Goal: Book appointment/travel/reservation

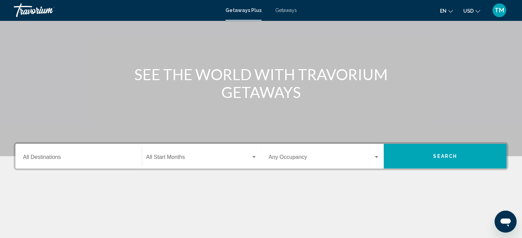
scroll to position [64, 0]
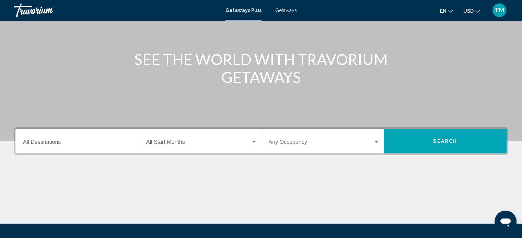
click at [521, 56] on div "SEE THE WORLD WITH TRAVORIUM GETAWAYS" at bounding box center [261, 68] width 522 height 36
click at [97, 146] on input "Destination All Destinations" at bounding box center [78, 144] width 111 height 6
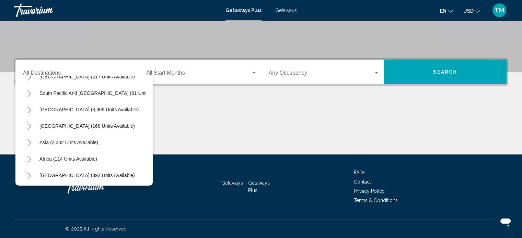
scroll to position [116, 0]
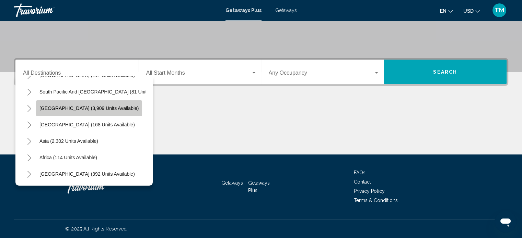
click at [114, 106] on span "[GEOGRAPHIC_DATA] (3,909 units available)" at bounding box center [88, 108] width 99 height 5
type input "**********"
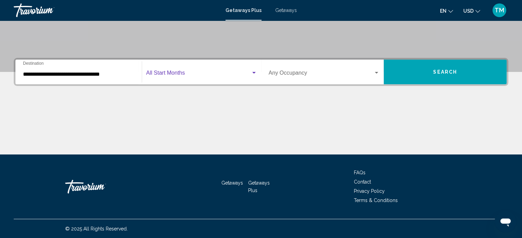
click at [214, 75] on span "Search widget" at bounding box center [198, 74] width 105 height 6
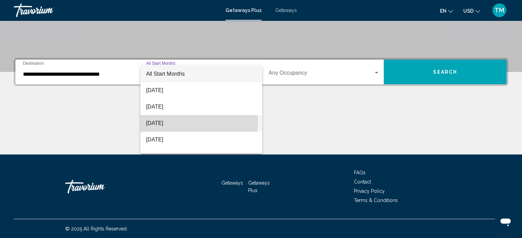
click at [187, 121] on span "[DATE]" at bounding box center [201, 123] width 111 height 16
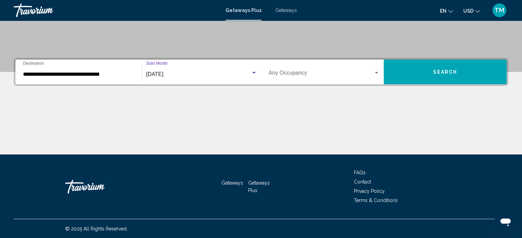
click at [304, 80] on div "Occupancy Any Occupancy" at bounding box center [324, 72] width 111 height 22
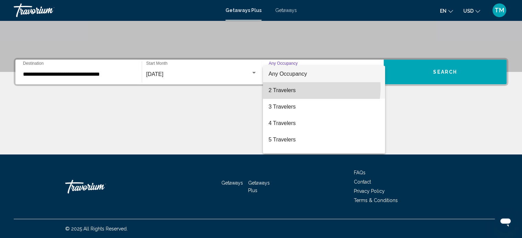
click at [300, 88] on span "2 Travelers" at bounding box center [323, 90] width 111 height 16
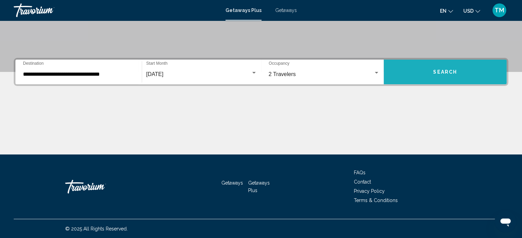
click at [432, 72] on button "Search" at bounding box center [445, 72] width 123 height 25
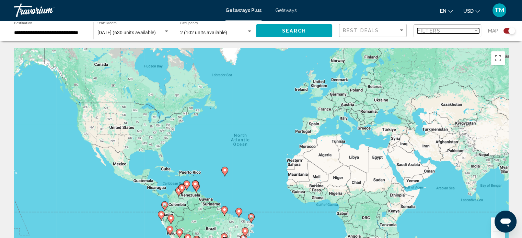
click at [472, 33] on div "Filters" at bounding box center [445, 30] width 56 height 5
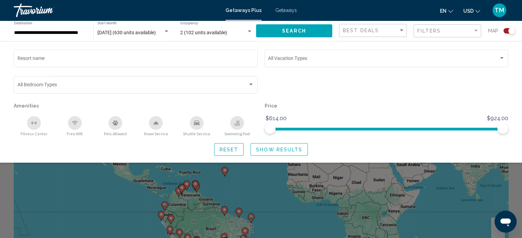
click at [81, 33] on input "**********" at bounding box center [50, 32] width 72 height 5
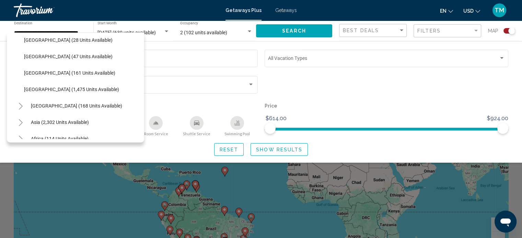
scroll to position [186, 0]
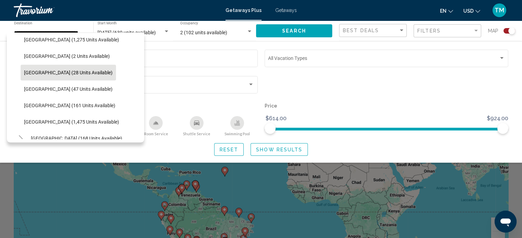
click at [82, 69] on button "[GEOGRAPHIC_DATA] (28 units available)" at bounding box center [68, 73] width 95 height 16
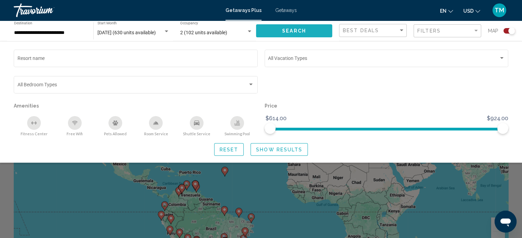
click at [275, 29] on button "Search" at bounding box center [294, 30] width 76 height 13
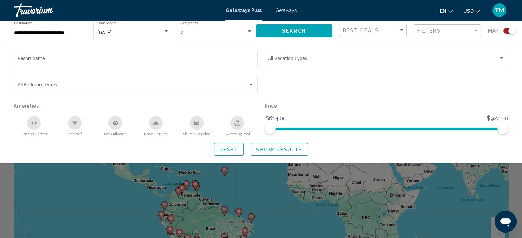
click at [270, 149] on span "Show Results" at bounding box center [279, 149] width 46 height 5
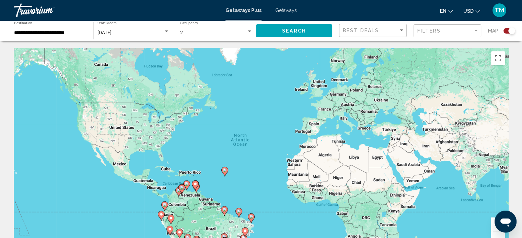
click at [302, 31] on span "Search" at bounding box center [294, 30] width 24 height 5
click at [507, 34] on div "Map" at bounding box center [501, 31] width 27 height 14
click at [506, 33] on div "Search widget" at bounding box center [509, 30] width 12 height 5
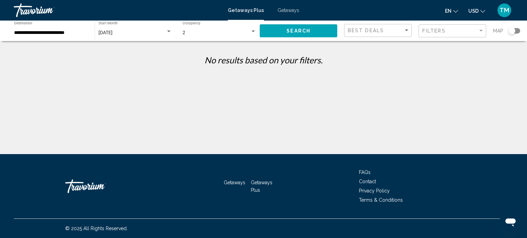
click at [514, 33] on div "Search widget" at bounding box center [511, 30] width 7 height 7
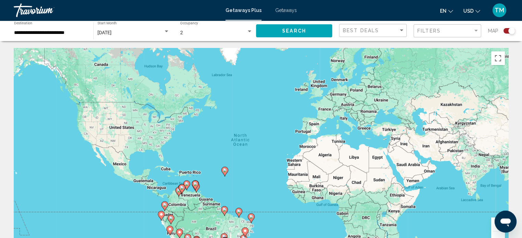
click at [64, 32] on input "**********" at bounding box center [50, 32] width 72 height 5
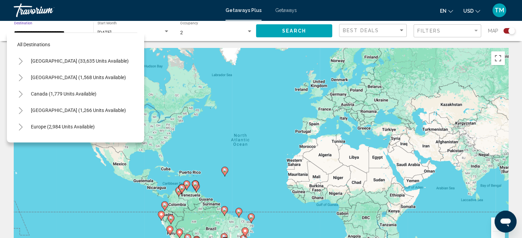
scroll to position [175, 0]
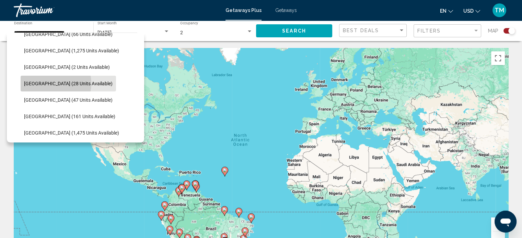
click at [47, 83] on span "[GEOGRAPHIC_DATA] (28 units available)" at bounding box center [68, 83] width 89 height 5
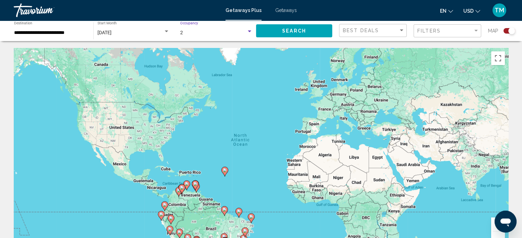
click at [249, 30] on div "Search widget" at bounding box center [249, 31] width 6 height 5
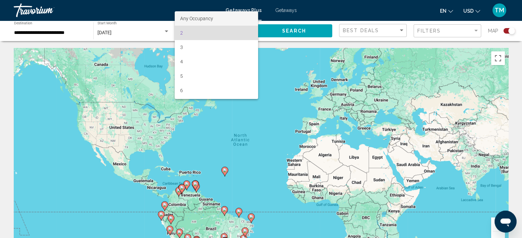
click at [245, 15] on span "Any Occupancy" at bounding box center [216, 18] width 72 height 14
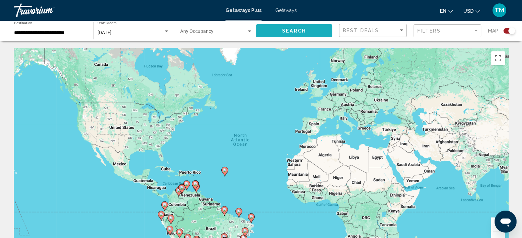
click at [294, 31] on span "Search" at bounding box center [294, 30] width 24 height 5
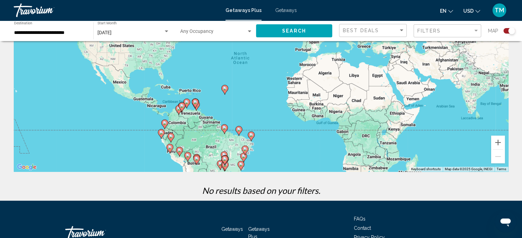
scroll to position [82, 0]
click at [166, 123] on image "Main content" at bounding box center [165, 123] width 4 height 4
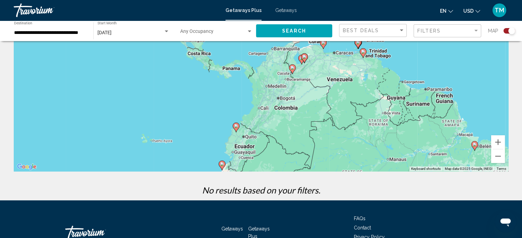
drag, startPoint x: 317, startPoint y: 83, endPoint x: 292, endPoint y: 149, distance: 70.5
click at [292, 149] on div "To activate drag with keyboard, press Alt + Enter. Once in keyboard drag state,…" at bounding box center [261, 69] width 494 height 206
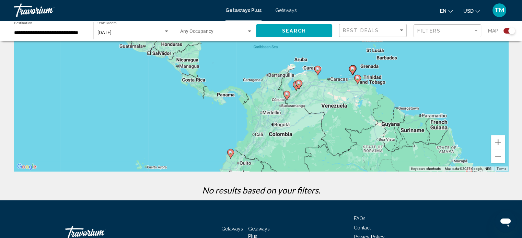
drag, startPoint x: 314, startPoint y: 104, endPoint x: 308, endPoint y: 131, distance: 28.0
click at [308, 131] on div "To activate drag with keyboard, press Alt + Enter. Once in keyboard drag state,…" at bounding box center [261, 69] width 494 height 206
click at [303, 119] on div "To activate drag with keyboard, press Alt + Enter. Once in keyboard drag state,…" at bounding box center [261, 69] width 494 height 206
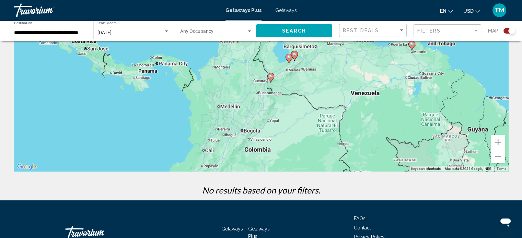
click at [47, 38] on div "**********" at bounding box center [50, 31] width 72 height 19
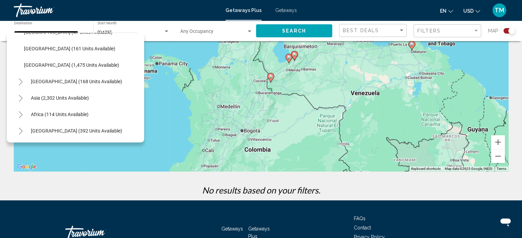
scroll to position [248, 0]
click at [92, 74] on div "[GEOGRAPHIC_DATA] (168 units available)" at bounding box center [70, 82] width 112 height 16
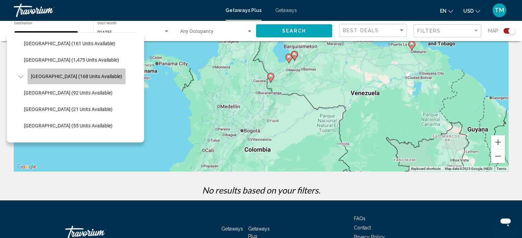
click at [93, 77] on span "[GEOGRAPHIC_DATA] (168 units available)" at bounding box center [76, 76] width 91 height 5
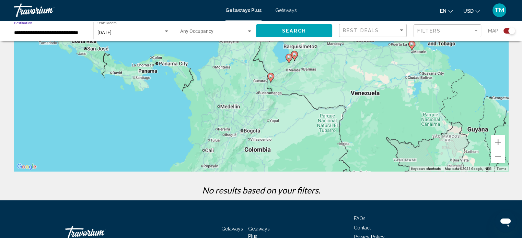
scroll to position [0, 0]
click at [93, 77] on div "To activate drag with keyboard, press Alt + Enter. Once in keyboard drag state,…" at bounding box center [261, 69] width 494 height 206
click at [76, 32] on input "**********" at bounding box center [50, 32] width 72 height 5
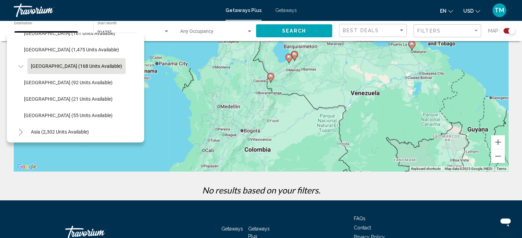
scroll to position [267, 0]
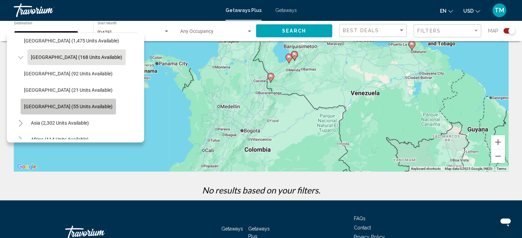
click at [70, 112] on button "[GEOGRAPHIC_DATA] (55 units available)" at bounding box center [68, 107] width 95 height 16
type input "**********"
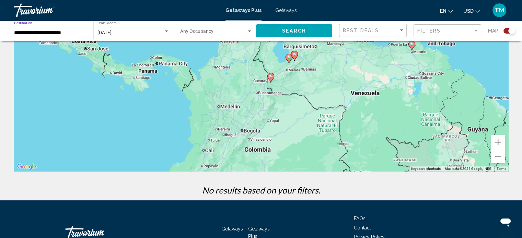
click at [284, 28] on span "Search" at bounding box center [294, 30] width 24 height 5
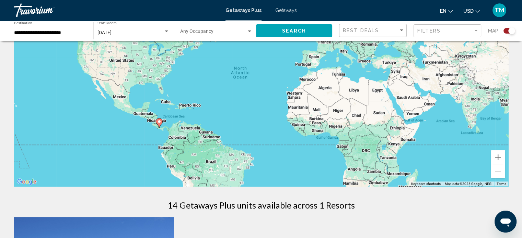
scroll to position [74, 0]
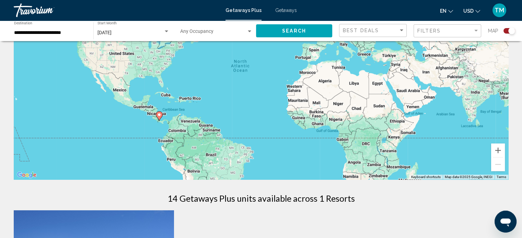
click at [160, 115] on image "Main content" at bounding box center [159, 115] width 4 height 4
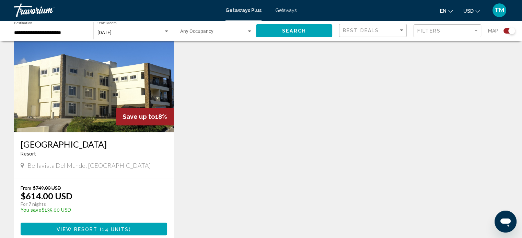
scroll to position [263, 0]
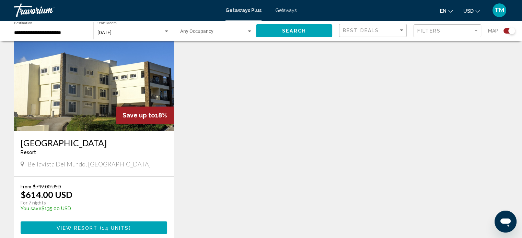
click at [120, 229] on span "14 units" at bounding box center [115, 227] width 27 height 5
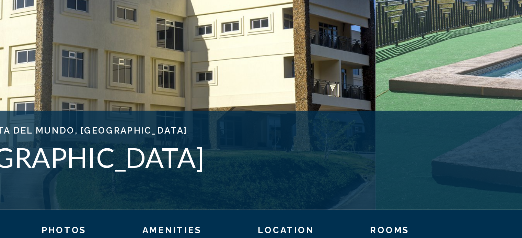
scroll to position [3, 0]
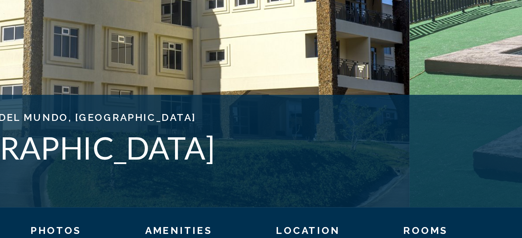
drag, startPoint x: 197, startPoint y: 212, endPoint x: 165, endPoint y: 215, distance: 32.1
click at [166, 215] on div "[GEOGRAPHIC_DATA], [GEOGRAPHIC_DATA] Address [GEOGRAPHIC_DATA] la entrada de Ch…" at bounding box center [261, 195] width 522 height 41
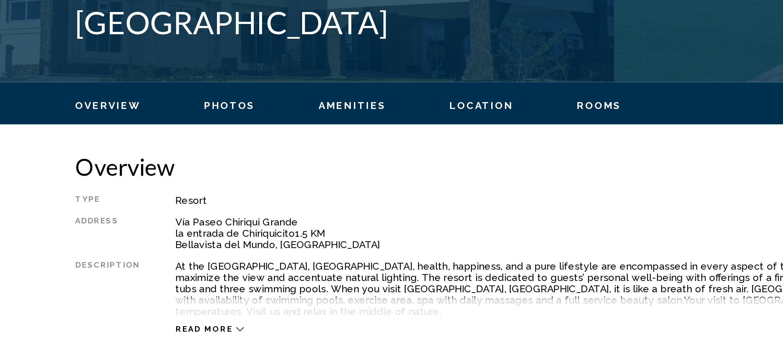
drag, startPoint x: 301, startPoint y: 122, endPoint x: 374, endPoint y: 271, distance: 165.6
click at [374, 238] on h2 "Overview" at bounding box center [391, 265] width 525 height 14
click at [205, 232] on span "Photos" at bounding box center [203, 234] width 25 height 5
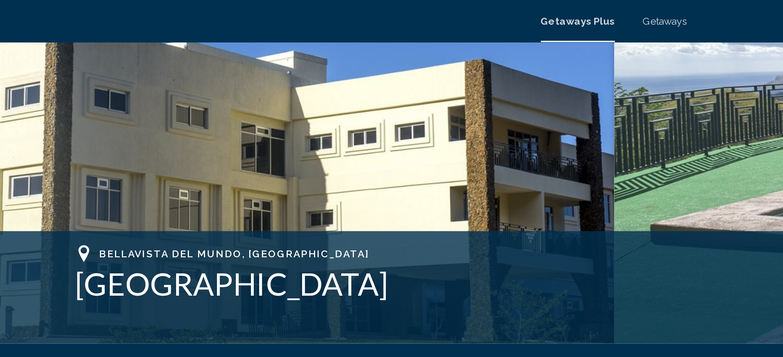
scroll to position [0, 0]
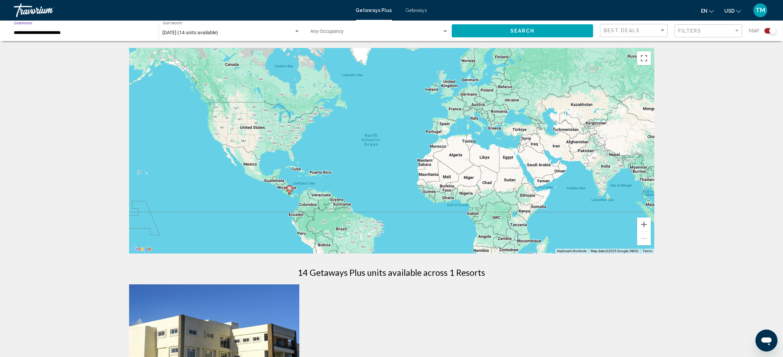
click at [97, 32] on input "**********" at bounding box center [83, 32] width 138 height 5
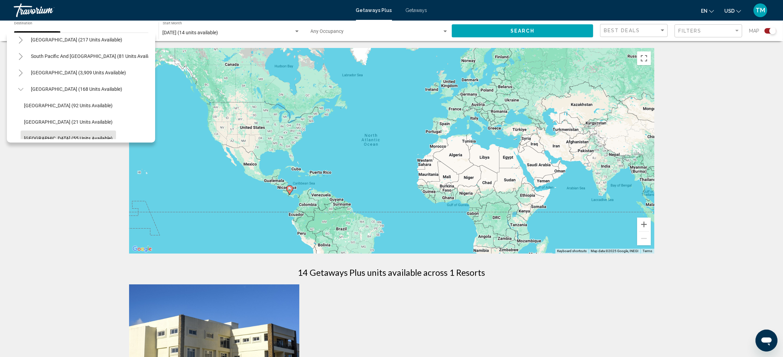
scroll to position [105, 0]
click at [82, 71] on span "[GEOGRAPHIC_DATA] (3,909 units available)" at bounding box center [78, 71] width 95 height 5
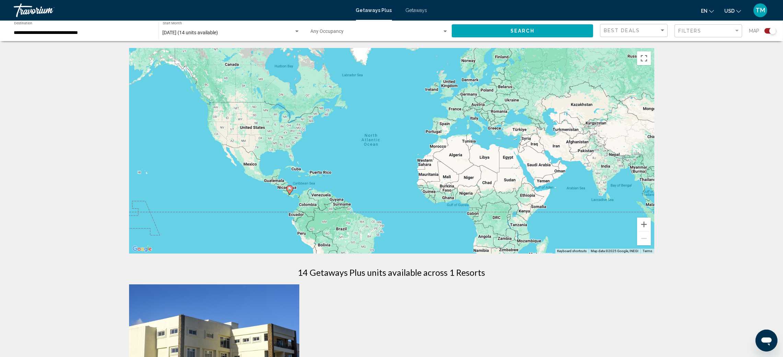
click at [91, 36] on div "**********" at bounding box center [83, 31] width 138 height 19
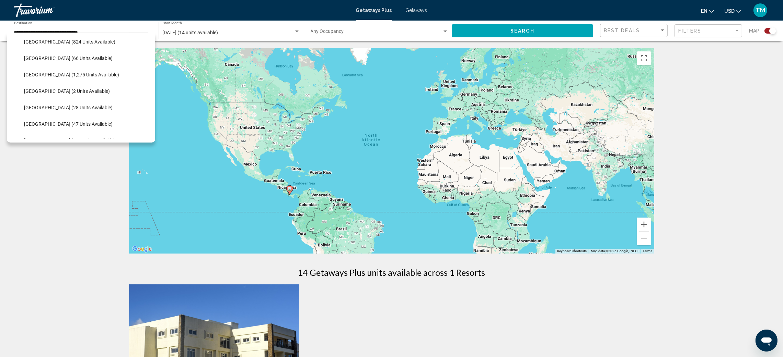
scroll to position [153, 0]
click at [81, 102] on button "[GEOGRAPHIC_DATA] (28 units available)" at bounding box center [68, 106] width 95 height 16
type input "**********"
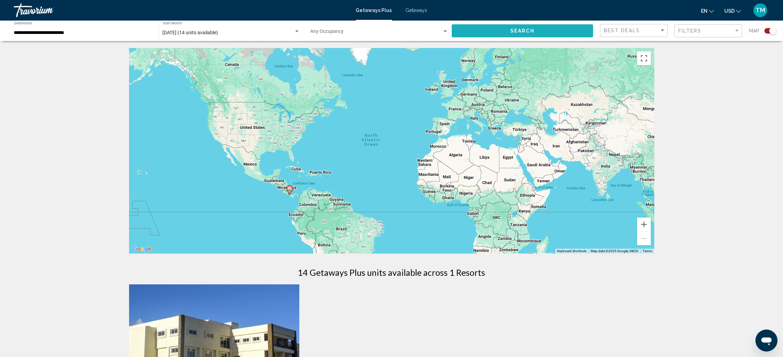
click at [524, 28] on span "Search" at bounding box center [522, 30] width 24 height 5
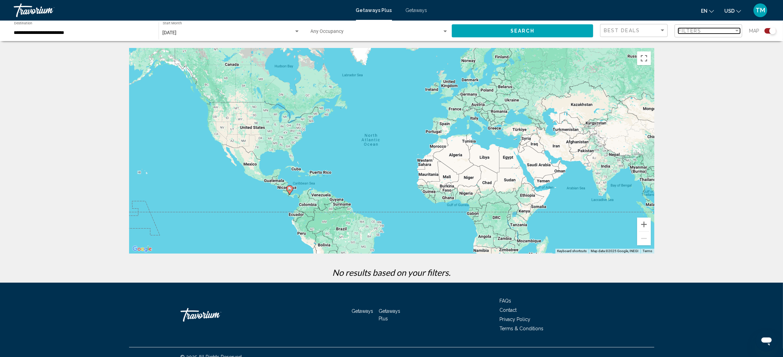
click at [527, 33] on div "Filter" at bounding box center [736, 30] width 6 height 5
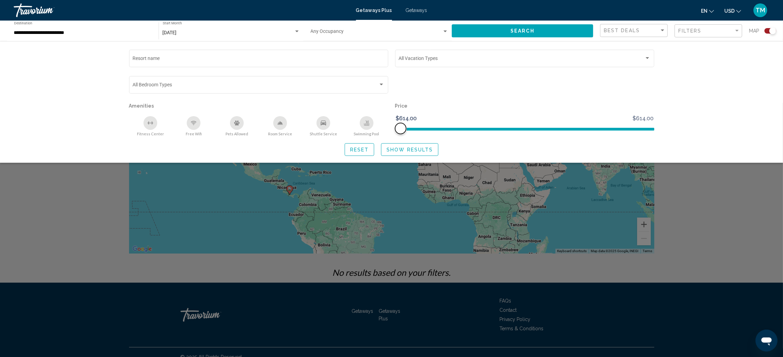
drag, startPoint x: 398, startPoint y: 127, endPoint x: 658, endPoint y: 146, distance: 260.4
click at [527, 146] on div "Resort name Vacation Types All Vacation Types Bedroom Types All Bedroom Types A…" at bounding box center [391, 102] width 552 height 108
click at [400, 129] on span "Search widget" at bounding box center [400, 128] width 11 height 11
click at [440, 132] on span "Search widget" at bounding box center [524, 127] width 259 height 11
click at [454, 127] on span "Search widget" at bounding box center [524, 127] width 259 height 11
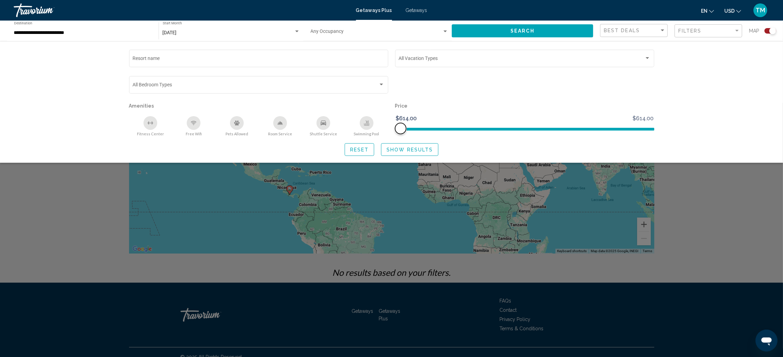
drag, startPoint x: 400, startPoint y: 127, endPoint x: 597, endPoint y: 130, distance: 196.3
click at [527, 129] on ngx-slider "$614.00 $614.00 $614.00 $614.00" at bounding box center [524, 128] width 259 height 1
click at [359, 153] on button "Reset" at bounding box center [359, 149] width 30 height 13
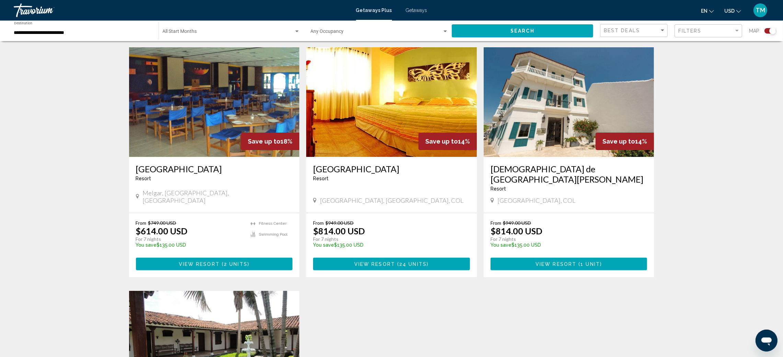
scroll to position [212, 0]
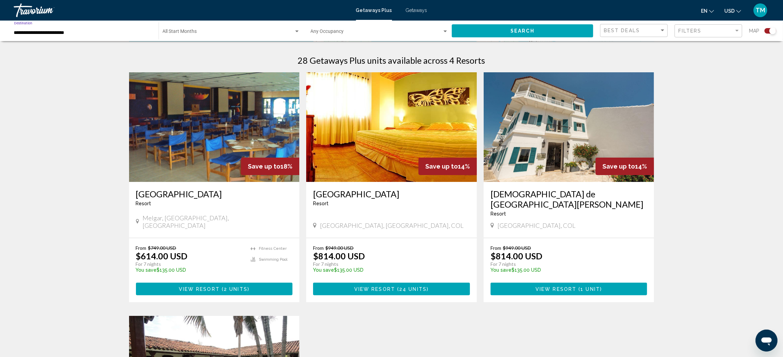
click at [95, 31] on input "**********" at bounding box center [83, 32] width 138 height 5
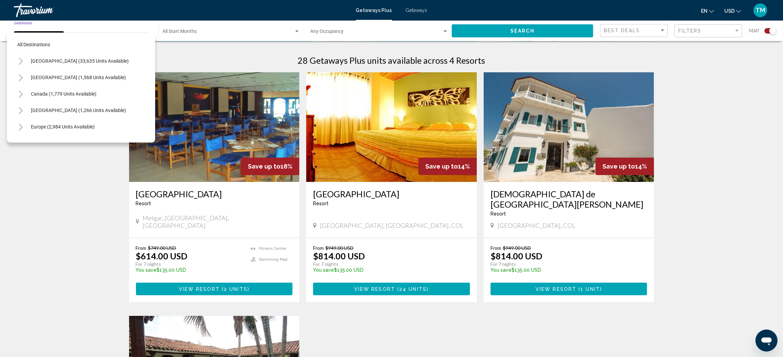
scroll to position [172, 0]
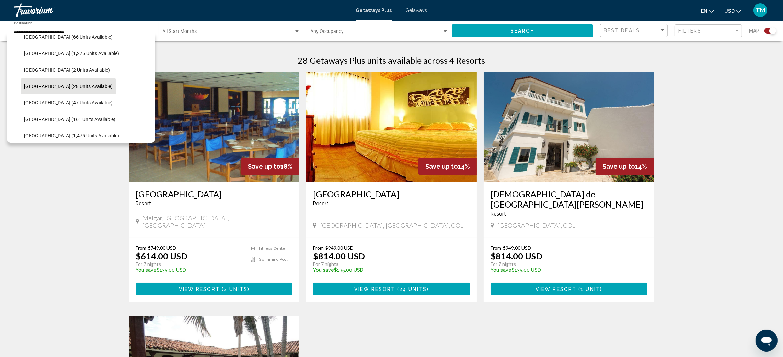
click at [275, 36] on div "Start Month All Start Months" at bounding box center [231, 31] width 137 height 19
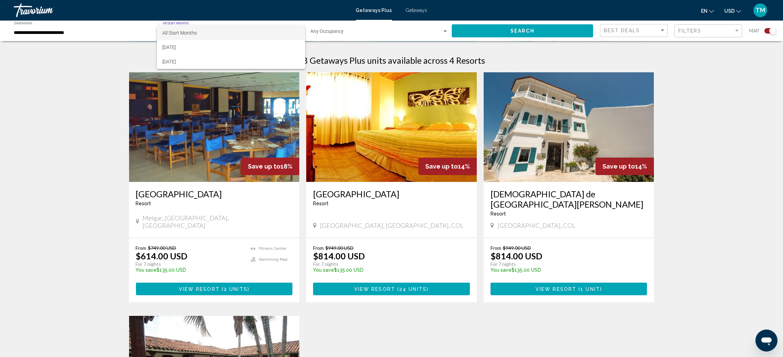
click at [124, 58] on div at bounding box center [391, 178] width 783 height 357
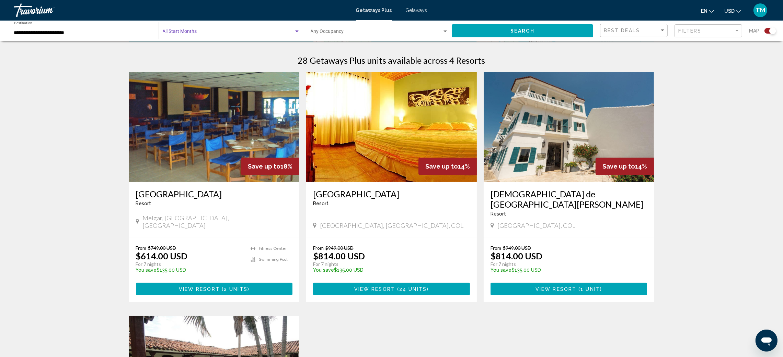
click at [295, 32] on div "Search widget" at bounding box center [296, 32] width 3 height 2
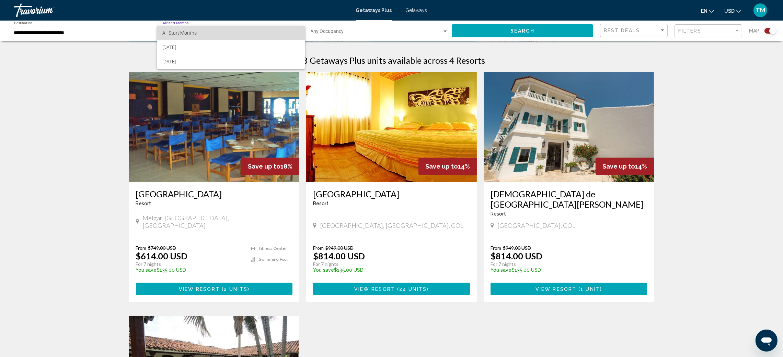
click at [264, 34] on span "All Start Months" at bounding box center [230, 33] width 137 height 14
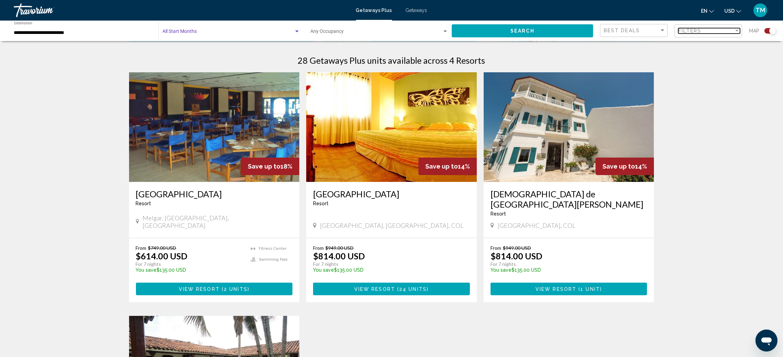
click at [527, 31] on div "Filters" at bounding box center [706, 30] width 56 height 5
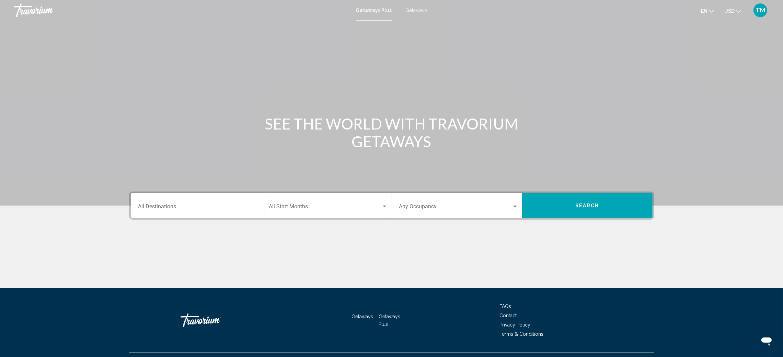
click at [412, 11] on span "Getaways" at bounding box center [417, 10] width 22 height 5
click at [175, 201] on div "Destination All Destinations" at bounding box center [197, 206] width 119 height 22
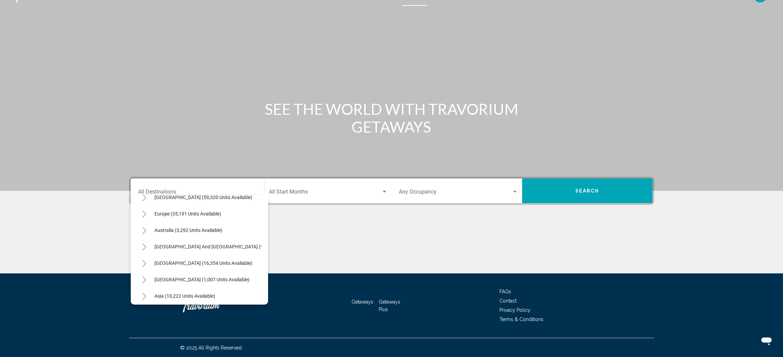
scroll to position [77, 0]
click at [222, 238] on button "[GEOGRAPHIC_DATA] (16,354 units available)" at bounding box center [203, 262] width 105 height 16
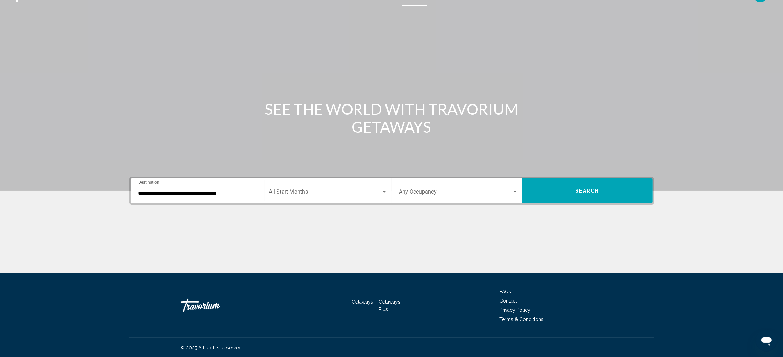
click at [278, 197] on div "Start Month All Start Months" at bounding box center [328, 191] width 118 height 22
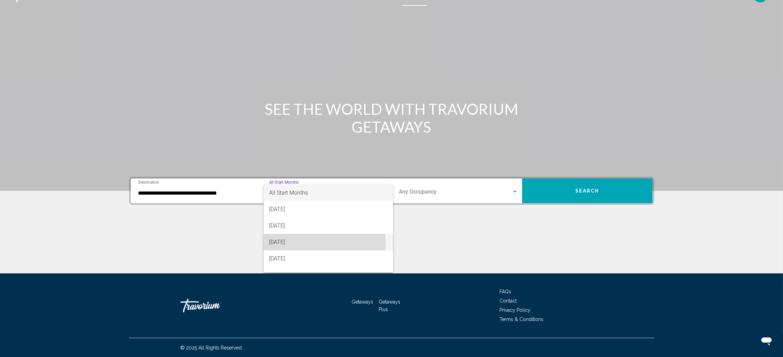
click at [313, 238] on span "[DATE]" at bounding box center [328, 242] width 118 height 16
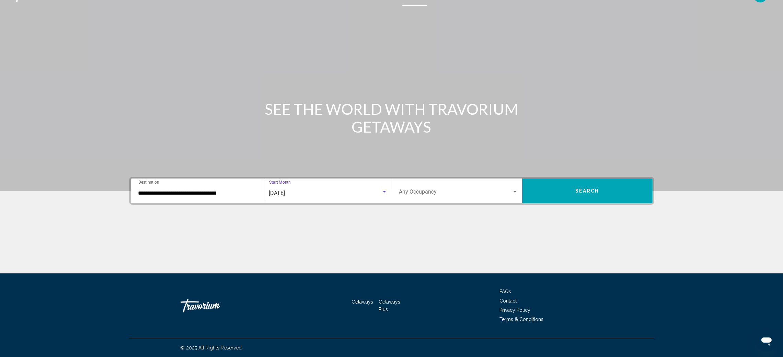
click at [480, 190] on span "Search widget" at bounding box center [455, 193] width 113 height 6
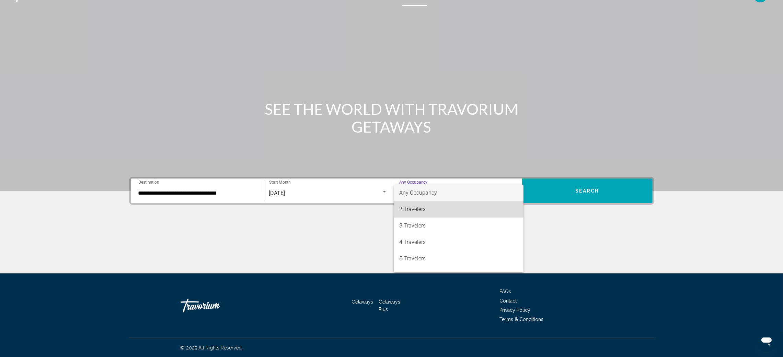
click at [462, 217] on span "2 Travelers" at bounding box center [458, 209] width 119 height 16
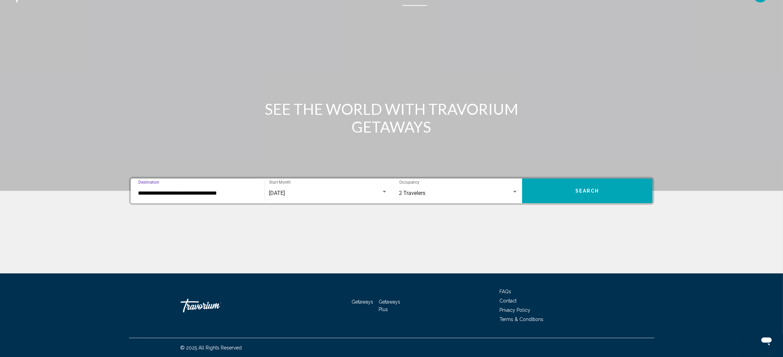
click at [225, 190] on input "**********" at bounding box center [197, 193] width 119 height 6
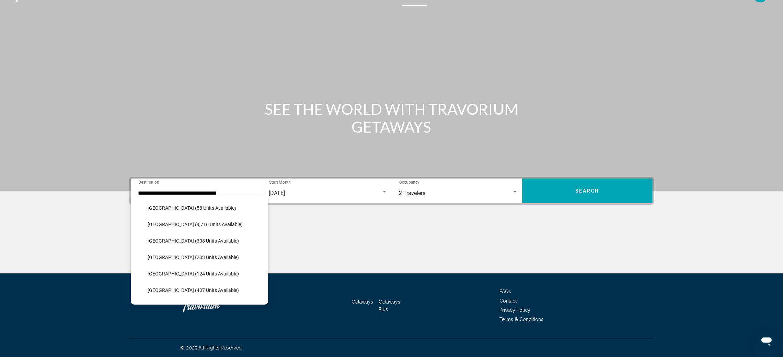
scroll to position [165, 0]
click at [213, 238] on span "[GEOGRAPHIC_DATA] (203 units available)" at bounding box center [193, 255] width 91 height 5
type input "**********"
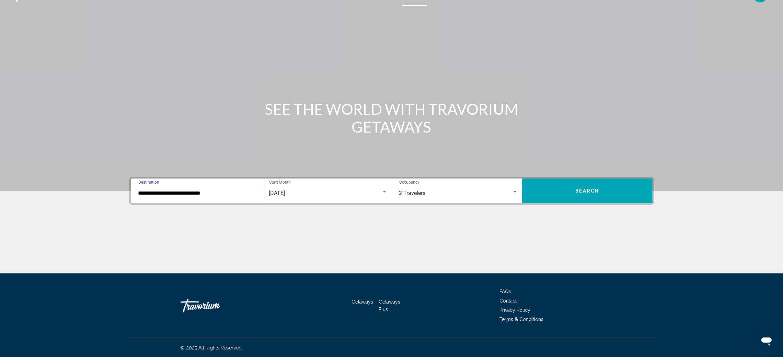
click at [527, 183] on button "Search" at bounding box center [587, 191] width 130 height 25
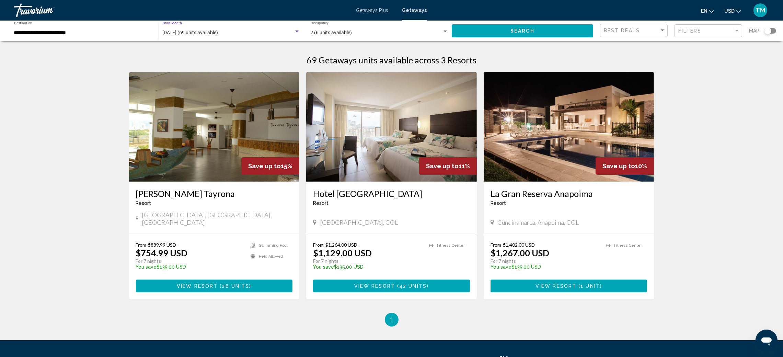
click at [294, 32] on div "Search widget" at bounding box center [297, 31] width 6 height 5
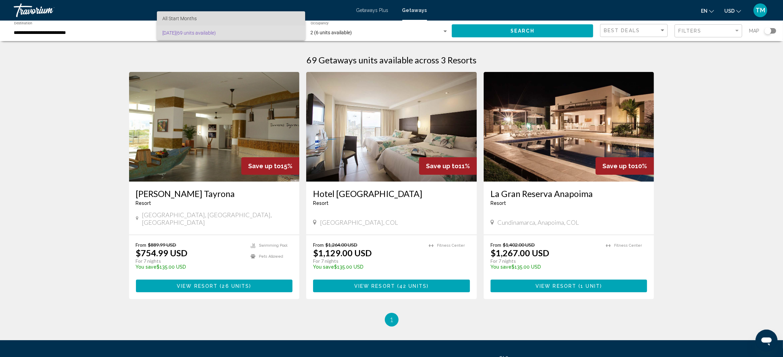
click at [287, 21] on span "All Start Months" at bounding box center [230, 18] width 137 height 14
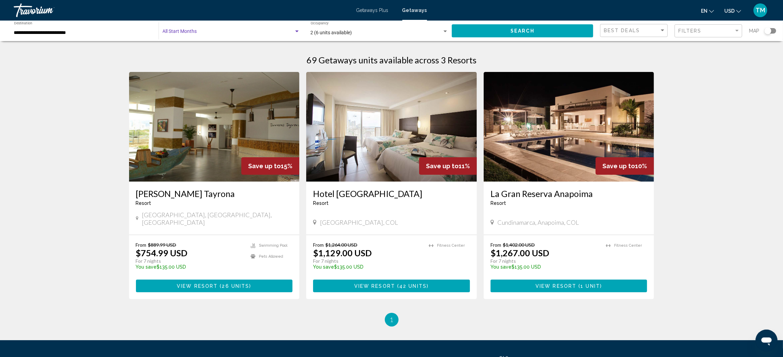
click at [191, 33] on span "Search widget" at bounding box center [228, 32] width 131 height 5
click at [178, 27] on span "All Start Months" at bounding box center [230, 33] width 137 height 14
click at [183, 32] on span "Search widget" at bounding box center [228, 32] width 131 height 5
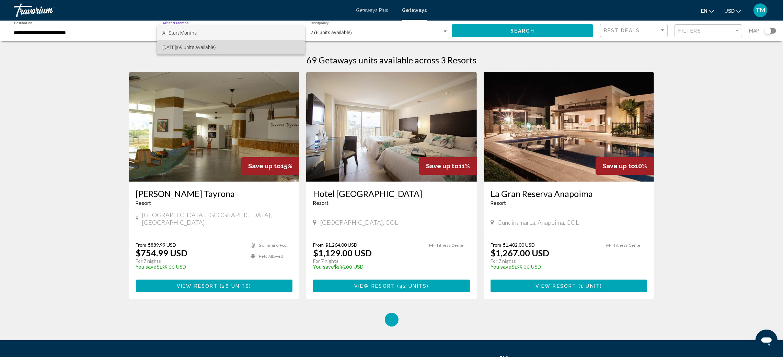
click at [278, 47] on span "[DATE] (69 units available)" at bounding box center [230, 47] width 137 height 14
click at [71, 98] on div "69 Getaways units available across 3 Resorts Save up to 15% [PERSON_NAME][GEOGR…" at bounding box center [391, 187] width 783 height 279
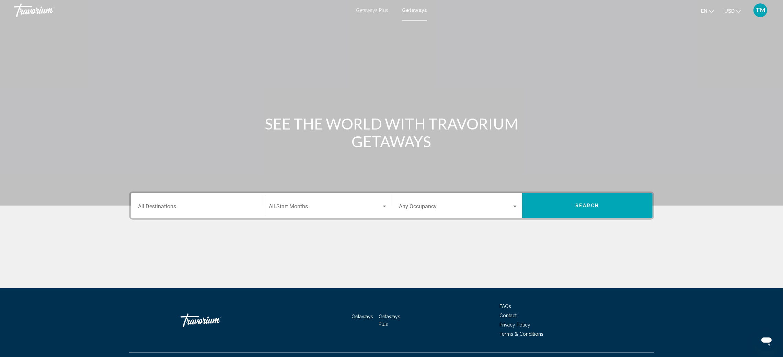
click at [215, 211] on div "Destination All Destinations" at bounding box center [197, 206] width 119 height 22
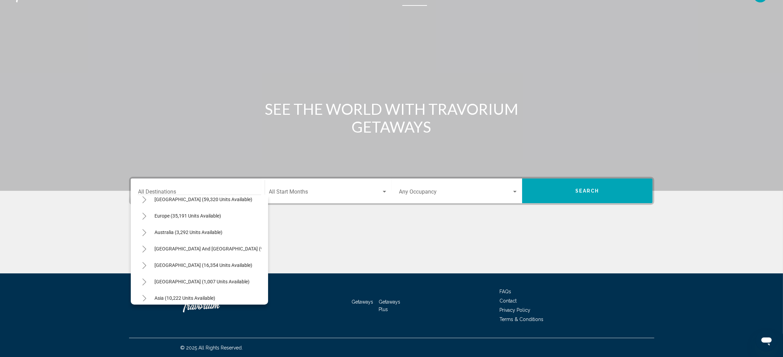
scroll to position [75, 0]
click at [229, 238] on span "[GEOGRAPHIC_DATA] (16,354 units available)" at bounding box center [204, 263] width 98 height 5
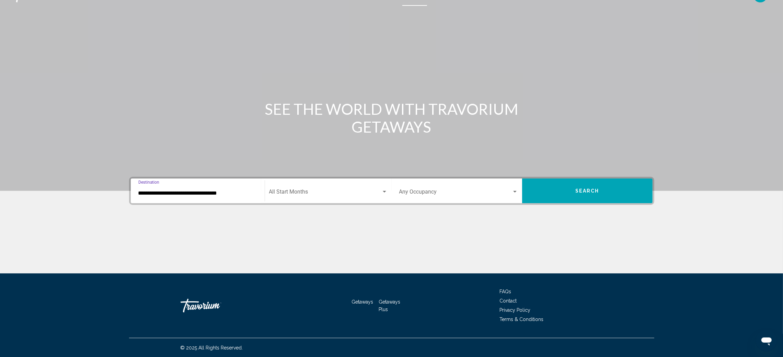
click at [245, 192] on input "**********" at bounding box center [197, 193] width 119 height 6
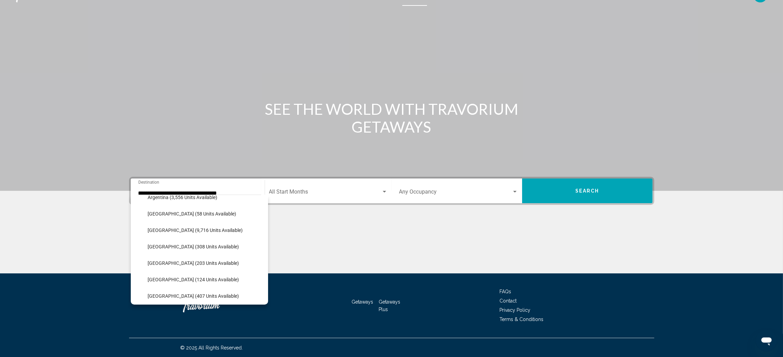
scroll to position [161, 0]
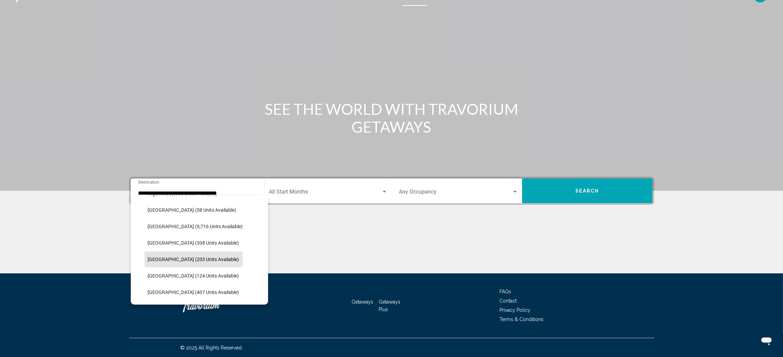
click at [206, 238] on span "[GEOGRAPHIC_DATA] (203 units available)" at bounding box center [193, 259] width 91 height 5
type input "**********"
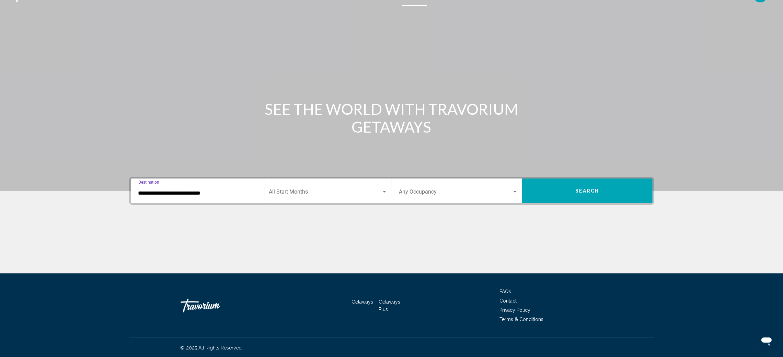
click at [316, 186] on div "Start Month All Start Months" at bounding box center [328, 191] width 118 height 22
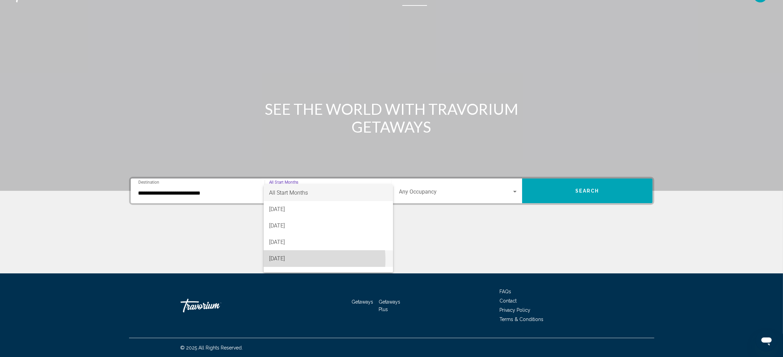
click at [298, 238] on span "[DATE]" at bounding box center [328, 259] width 118 height 16
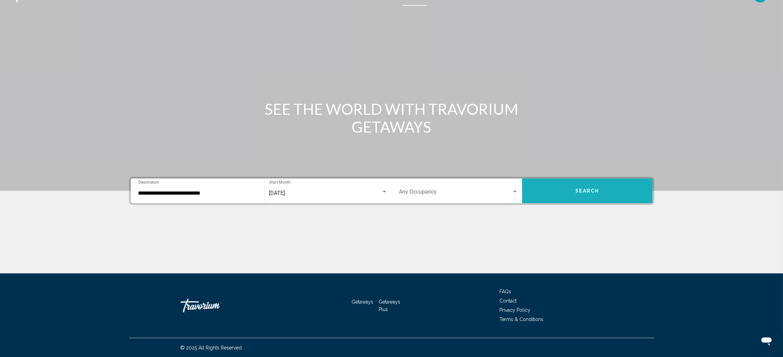
click at [527, 191] on span "Search" at bounding box center [587, 191] width 24 height 5
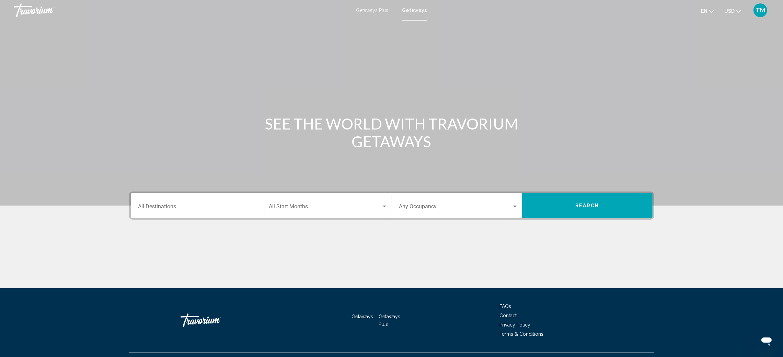
click at [394, 238] on span "Getaways Plus" at bounding box center [389, 320] width 22 height 13
click at [239, 212] on div "Destination All Destinations" at bounding box center [197, 206] width 119 height 22
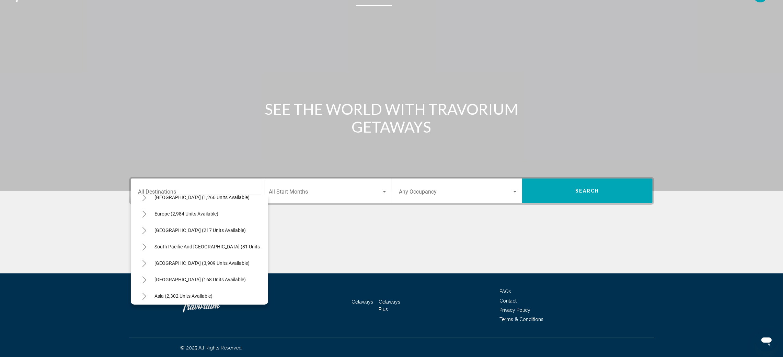
scroll to position [77, 0]
click at [209, 238] on button "[GEOGRAPHIC_DATA] (3,909 units available)" at bounding box center [202, 262] width 102 height 16
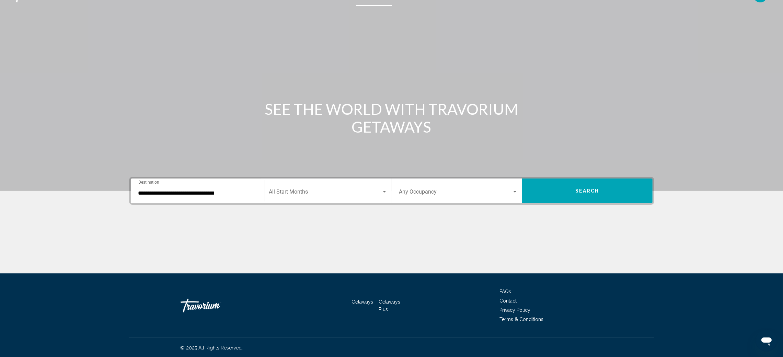
click at [243, 203] on div "**********" at bounding box center [197, 191] width 127 height 25
click at [247, 200] on div "**********" at bounding box center [197, 191] width 119 height 22
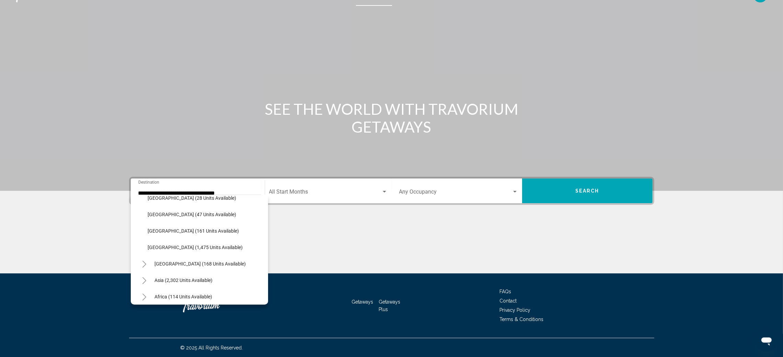
scroll to position [250, 0]
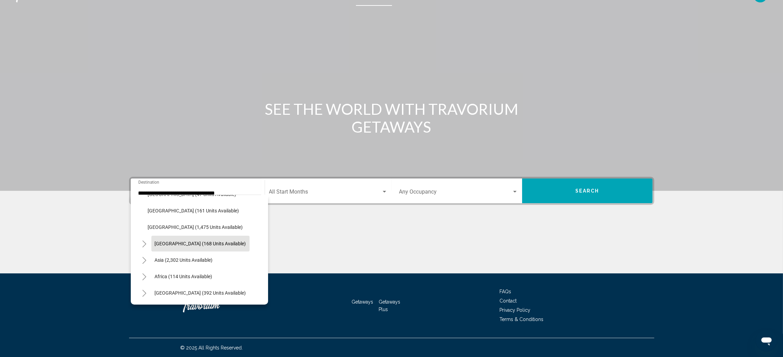
click at [232, 236] on button "[GEOGRAPHIC_DATA] (168 units available)" at bounding box center [200, 244] width 98 height 16
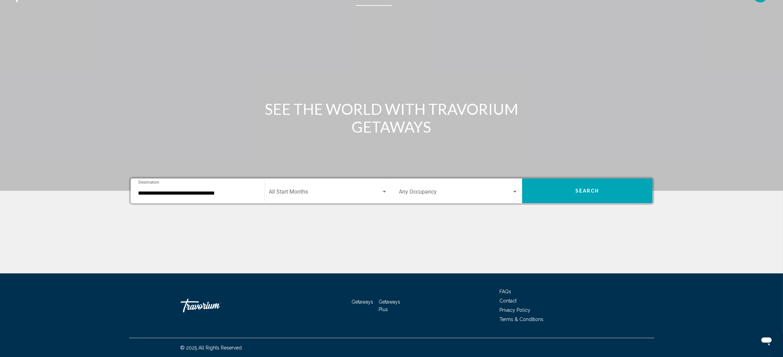
click at [254, 198] on div "**********" at bounding box center [197, 191] width 119 height 22
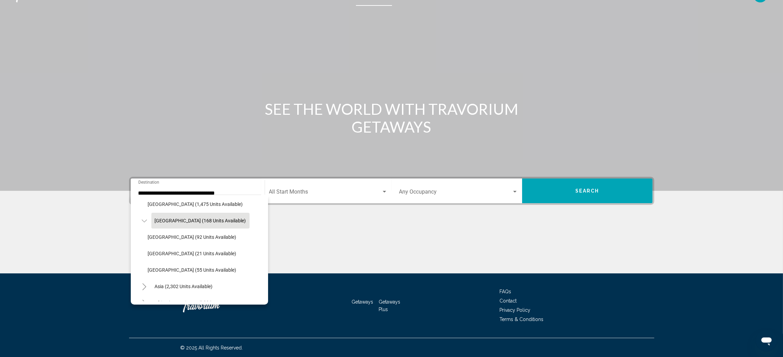
scroll to position [270, 0]
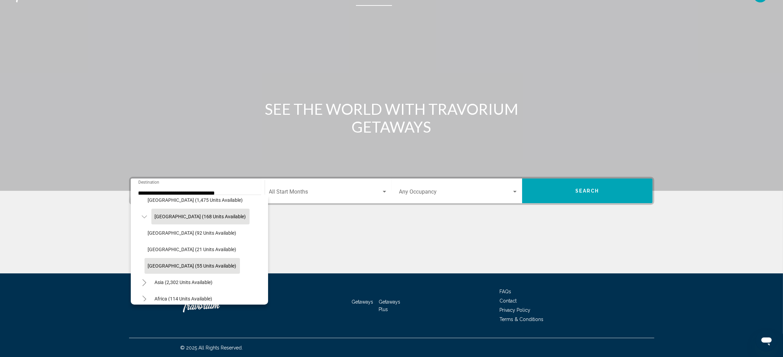
click at [204, 238] on span "[GEOGRAPHIC_DATA] (55 units available)" at bounding box center [192, 265] width 89 height 5
type input "**********"
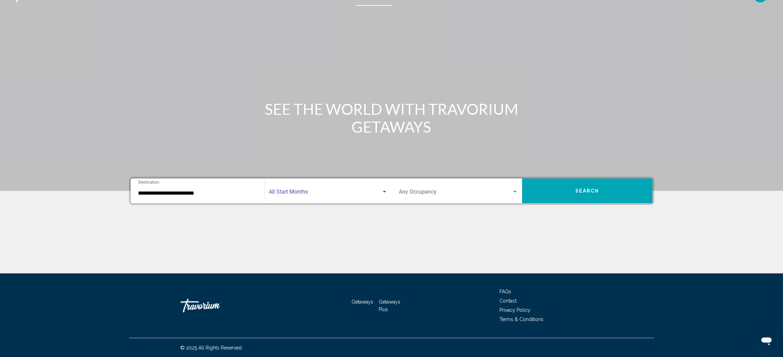
click at [314, 193] on span "Search widget" at bounding box center [325, 193] width 112 height 6
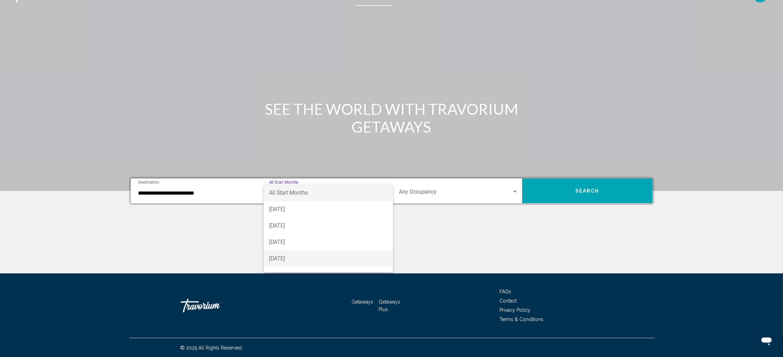
click at [303, 238] on span "[DATE]" at bounding box center [328, 259] width 118 height 16
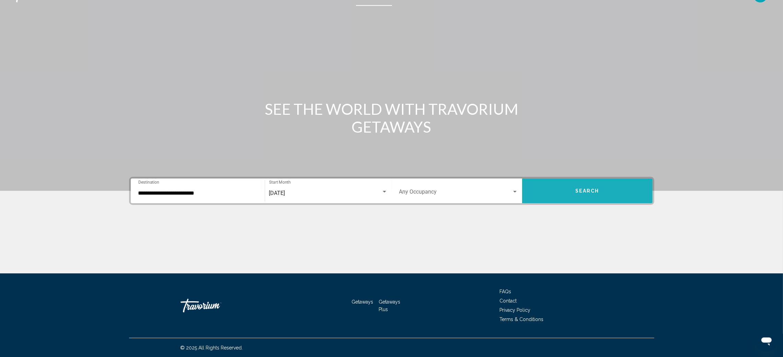
click at [527, 191] on button "Search" at bounding box center [587, 191] width 130 height 25
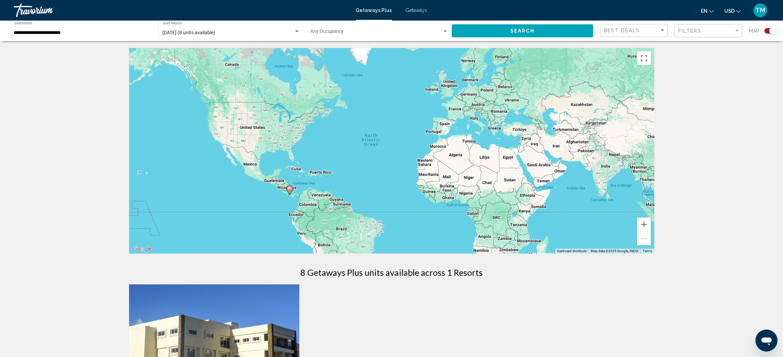
click at [421, 9] on span "Getaways" at bounding box center [417, 10] width 22 height 5
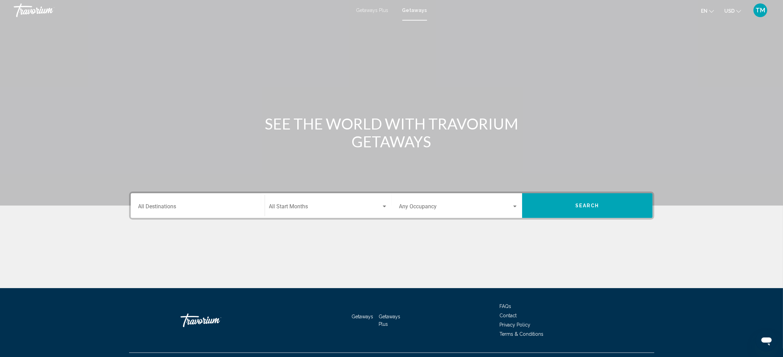
click at [203, 206] on input "Destination All Destinations" at bounding box center [197, 208] width 119 height 6
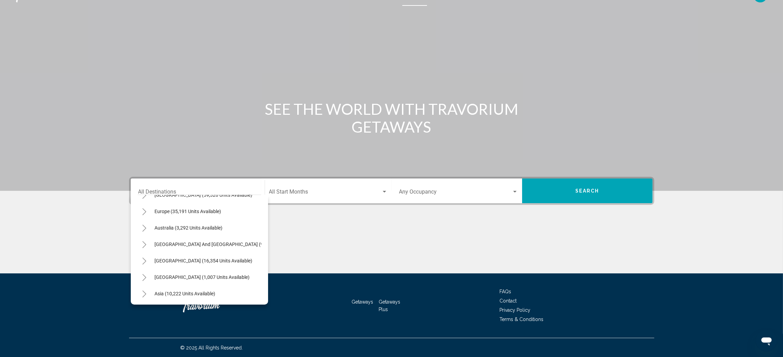
scroll to position [80, 0]
click at [223, 238] on span "[GEOGRAPHIC_DATA] (1,007 units available)" at bounding box center [202, 275] width 95 height 5
type input "**********"
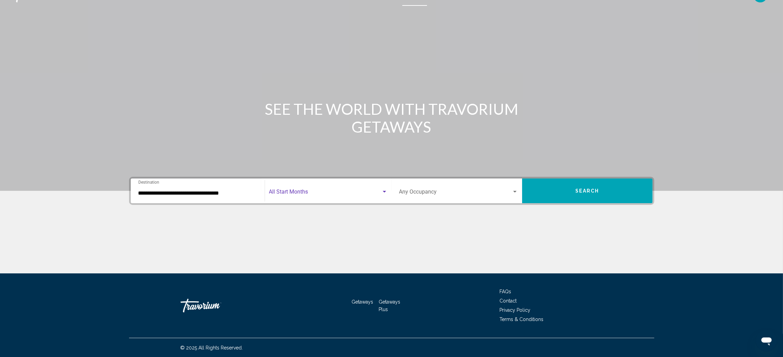
click at [302, 196] on span "Search widget" at bounding box center [325, 193] width 112 height 6
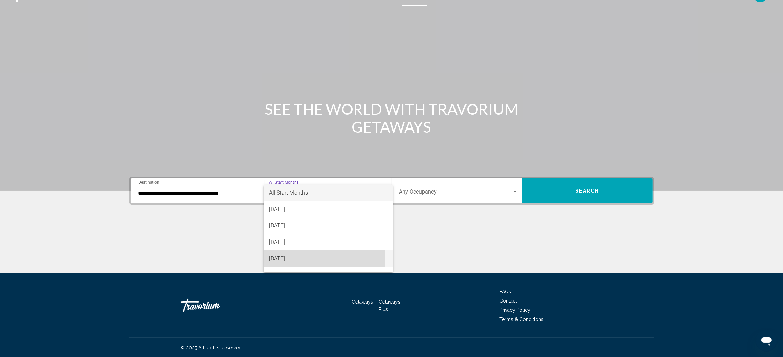
click at [297, 238] on span "[DATE]" at bounding box center [328, 259] width 118 height 16
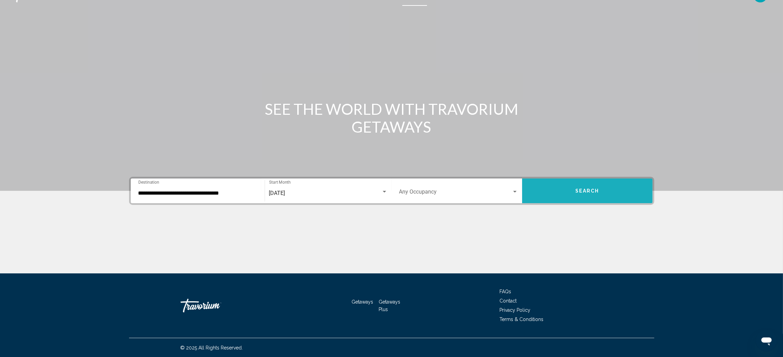
click at [527, 190] on span "Search" at bounding box center [587, 191] width 24 height 5
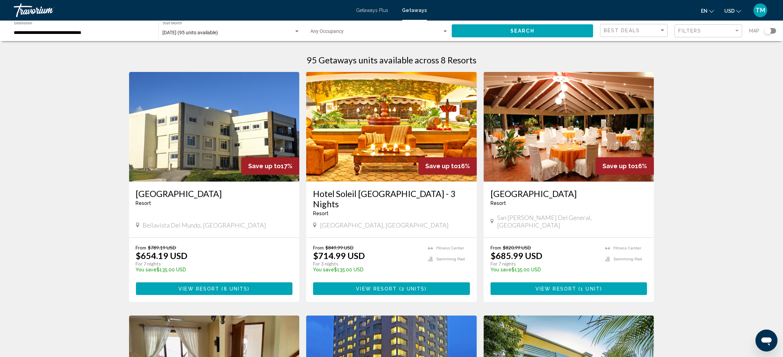
click at [32, 14] on div "Travorium" at bounding box center [48, 10] width 69 height 14
